Goal: Navigation & Orientation: Find specific page/section

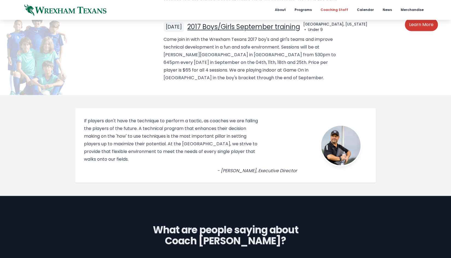
scroll to position [574, 0]
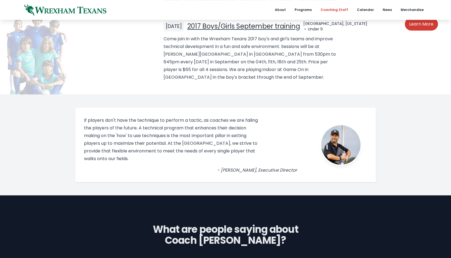
click at [341, 6] on link "Coaching Staff" at bounding box center [335, 10] width 34 height 20
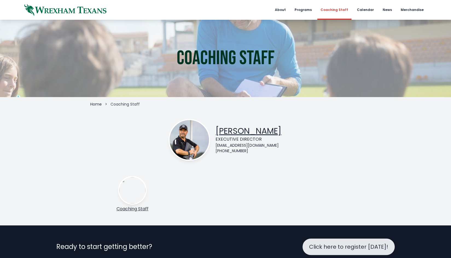
scroll to position [24, 0]
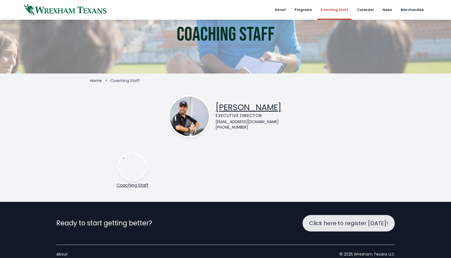
click at [140, 184] on link "Coaching Staff" at bounding box center [133, 185] width 32 height 6
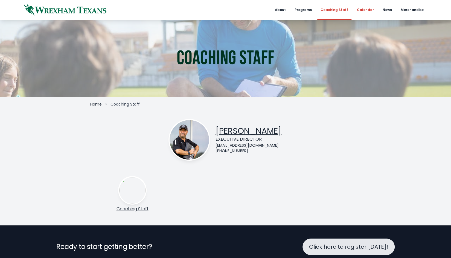
click at [364, 9] on link "Calendar" at bounding box center [366, 10] width 24 height 20
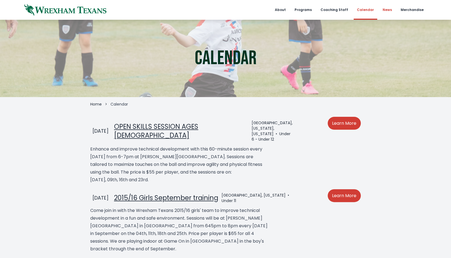
click at [395, 11] on link "News" at bounding box center [388, 10] width 16 height 20
